Goal: Transaction & Acquisition: Purchase product/service

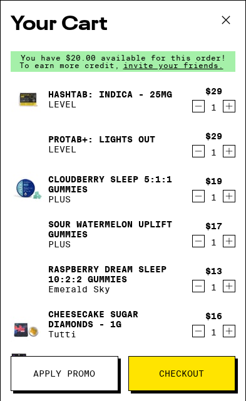
click at [233, 20] on icon at bounding box center [225, 20] width 19 height 19
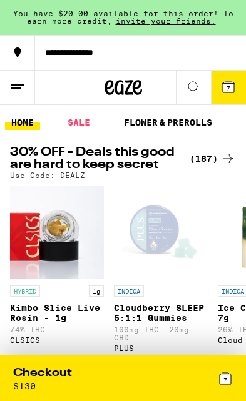
scroll to position [1, 0]
click at [102, 383] on div "Checkout $ 130" at bounding box center [68, 379] width 110 height 26
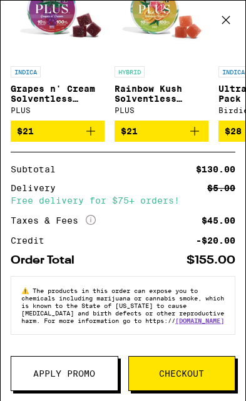
scroll to position [487, 0]
click at [77, 376] on span "Apply Promo" at bounding box center [64, 373] width 62 height 9
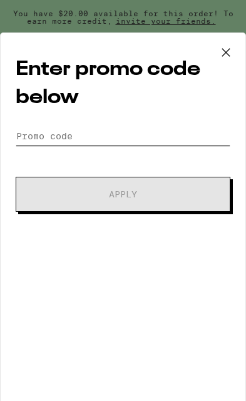
click at [98, 139] on input "Promo Code" at bounding box center [123, 136] width 214 height 19
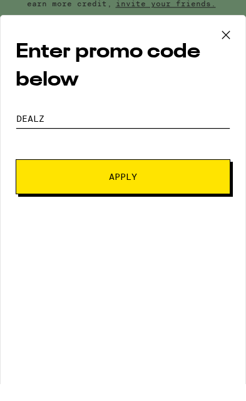
type input "Dealz"
click at [141, 188] on button "Apply" at bounding box center [123, 194] width 214 height 35
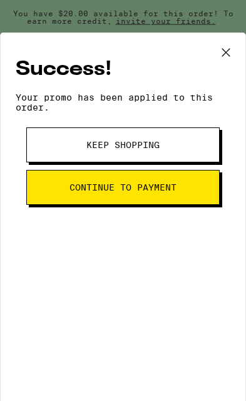
click at [228, 53] on icon at bounding box center [225, 52] width 19 height 19
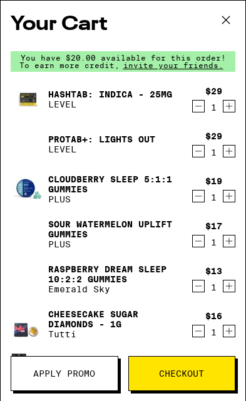
click at [228, 36] on button at bounding box center [225, 21] width 39 height 40
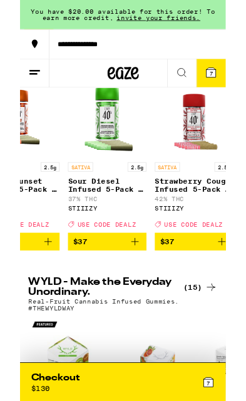
click at [221, 122] on img "Open page for Strawberry Cough Infused 5-Pack - 2.5g from STIIIZY" at bounding box center [208, 141] width 94 height 94
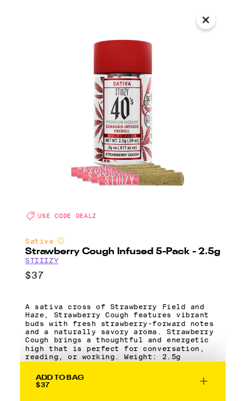
click at [224, 24] on icon "Close" at bounding box center [221, 23] width 15 height 19
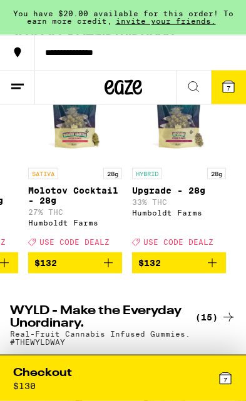
click at [112, 374] on div "Checkout $ 130" at bounding box center [68, 379] width 110 height 26
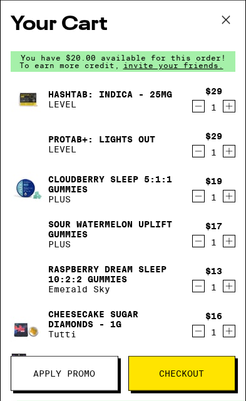
click at [198, 197] on icon "Decrement" at bounding box center [198, 196] width 11 height 15
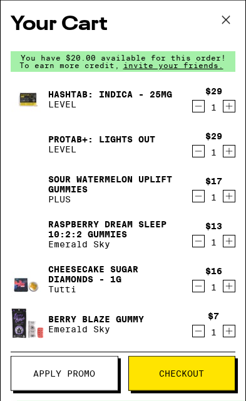
click at [201, 196] on icon "Decrement" at bounding box center [197, 196] width 7 height 0
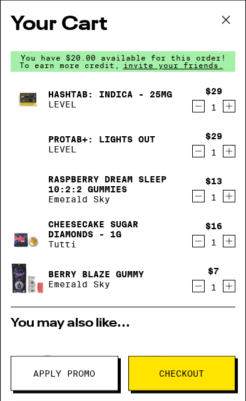
click at [198, 203] on icon "Decrement" at bounding box center [198, 196] width 11 height 15
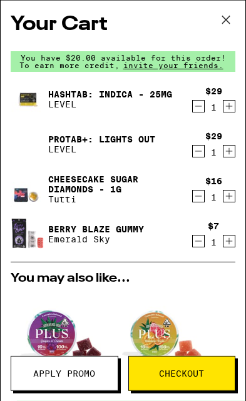
click at [196, 244] on icon "Decrement" at bounding box center [198, 241] width 11 height 15
